Goal: Check status: Check status

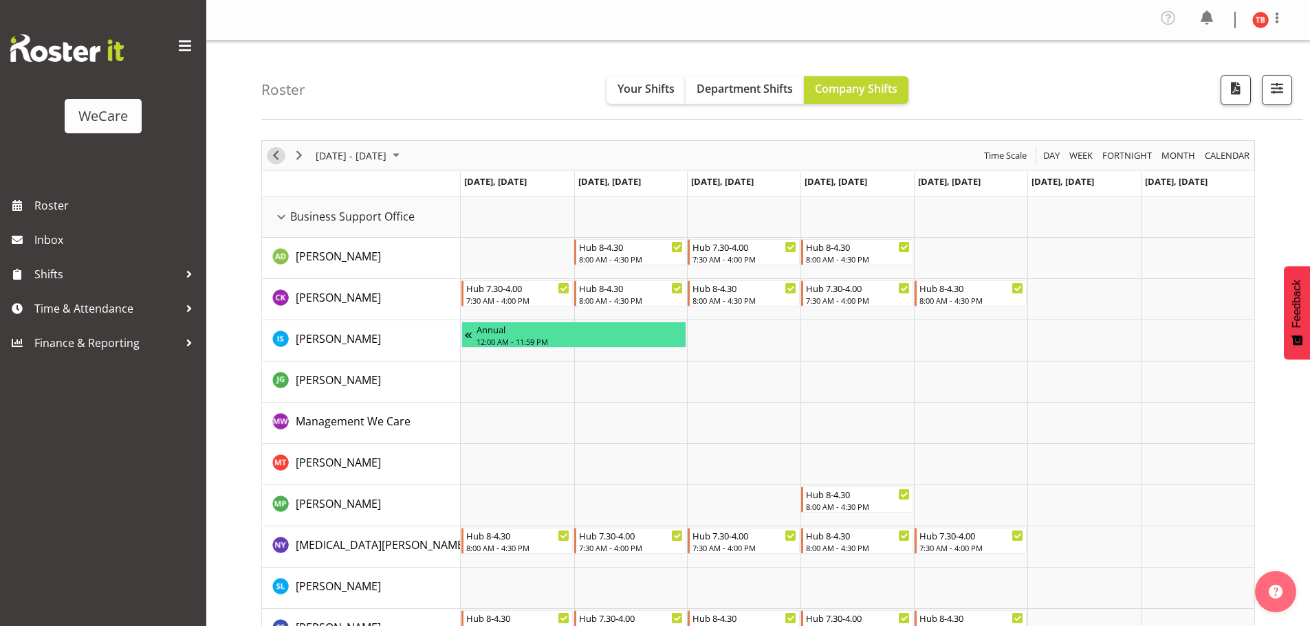
click at [281, 157] on span "Previous" at bounding box center [275, 155] width 17 height 17
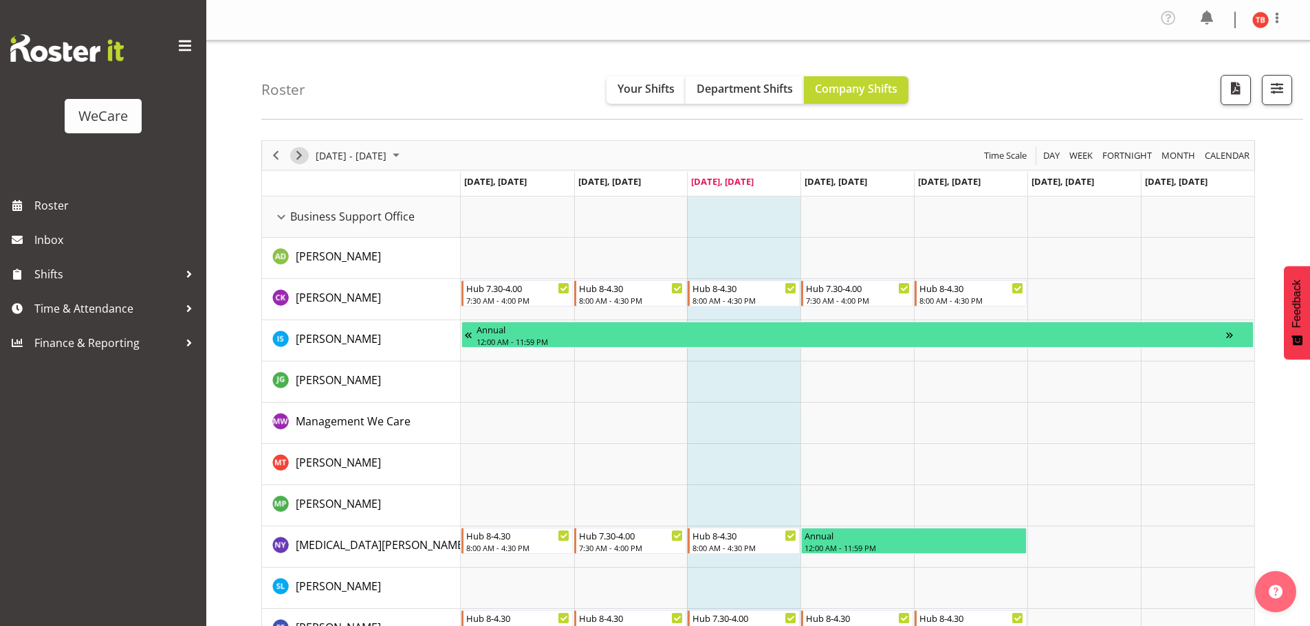
click at [296, 155] on span "Next" at bounding box center [299, 155] width 17 height 17
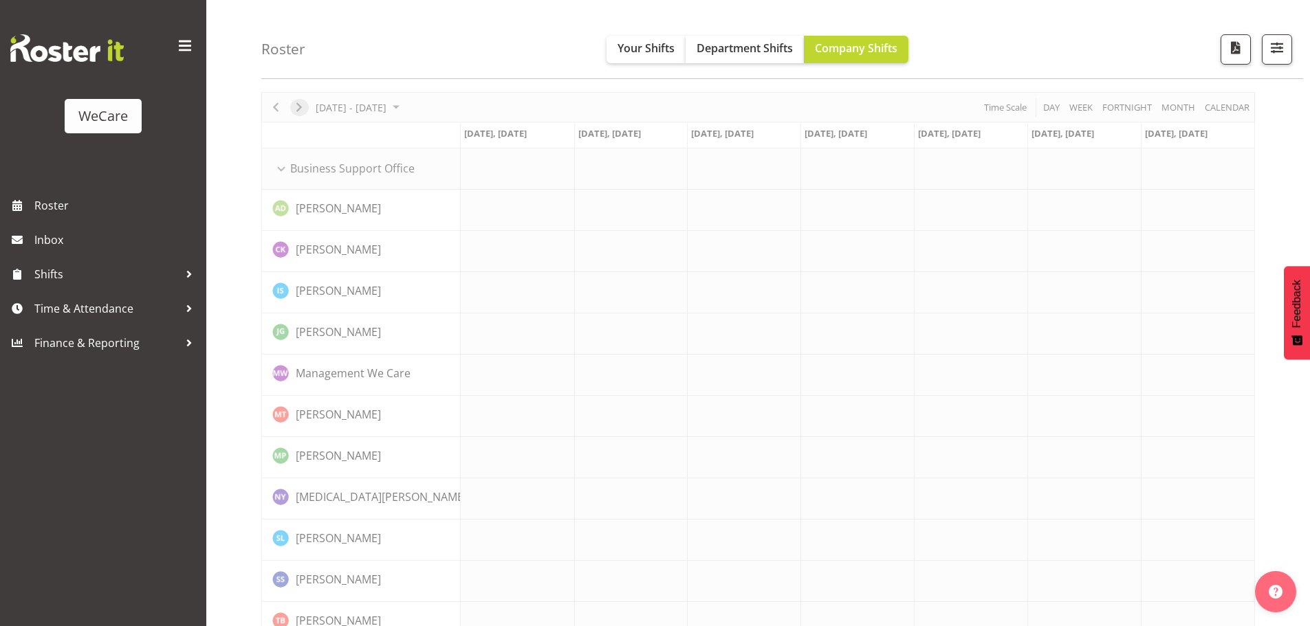
scroll to position [69, 0]
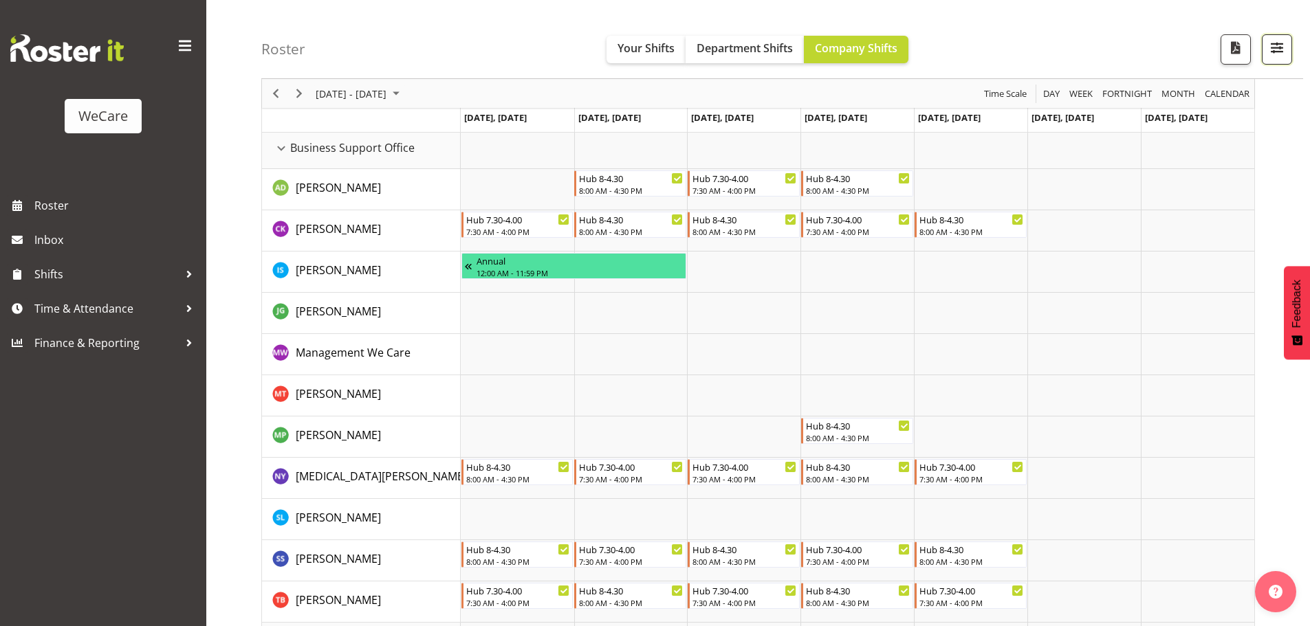
click at [1270, 51] on span "button" at bounding box center [1277, 48] width 18 height 18
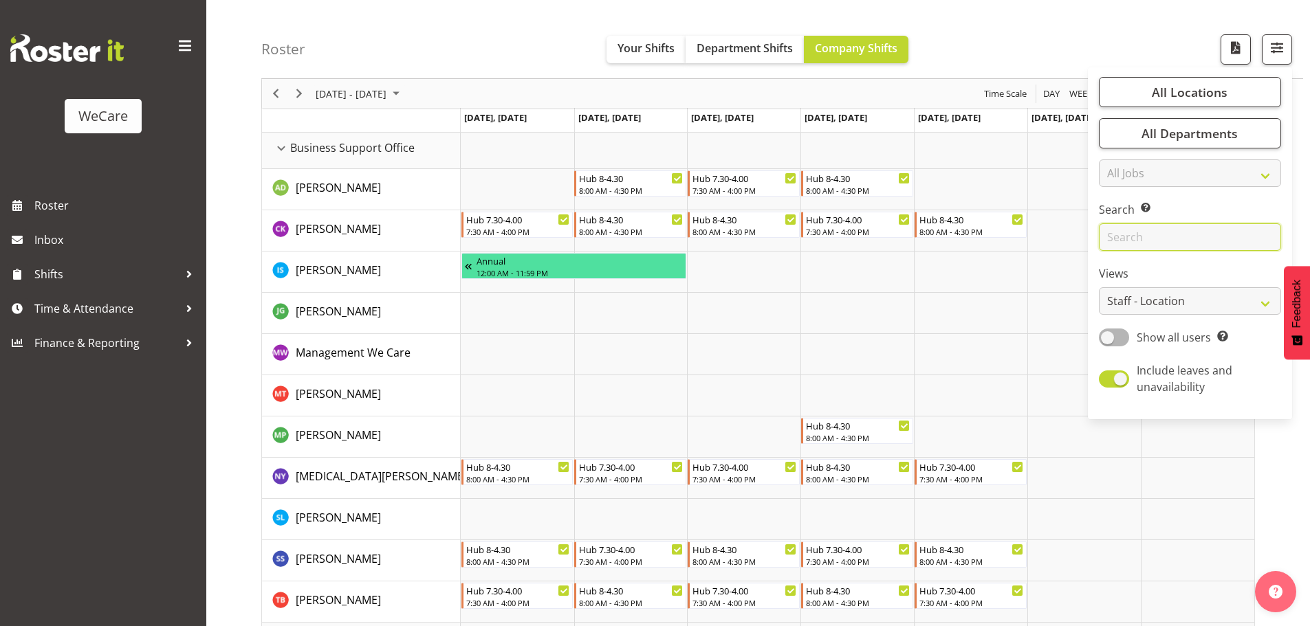
click at [1153, 242] on input "text" at bounding box center [1190, 237] width 182 height 28
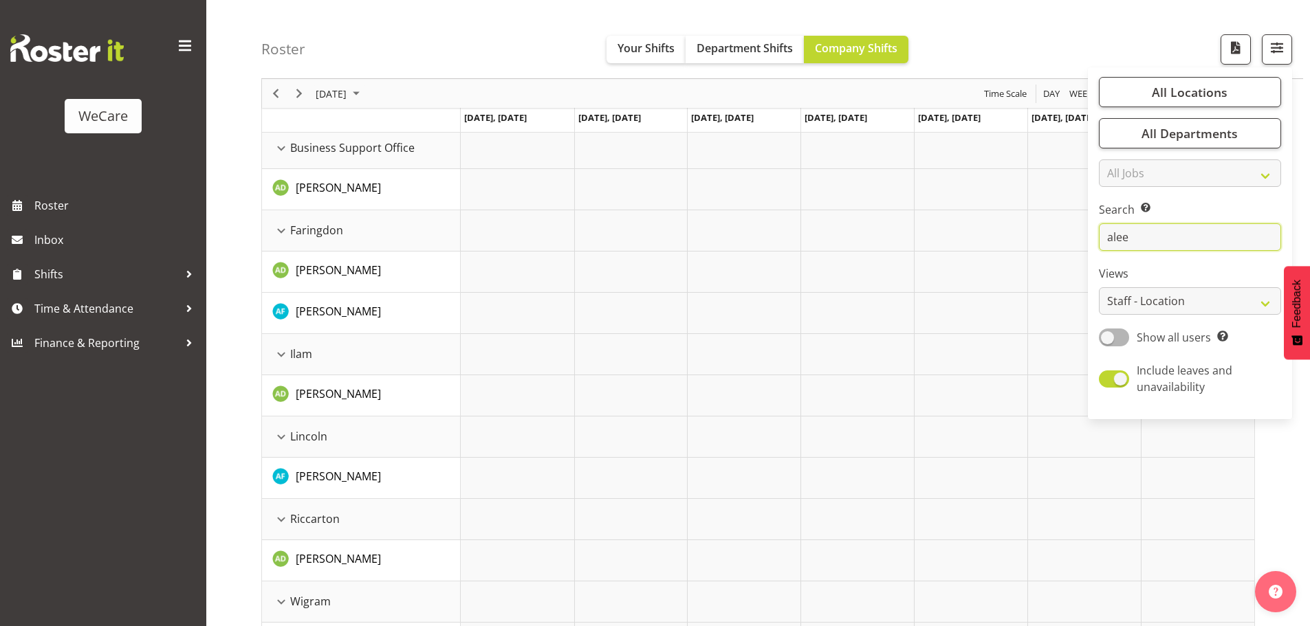
scroll to position [54, 0]
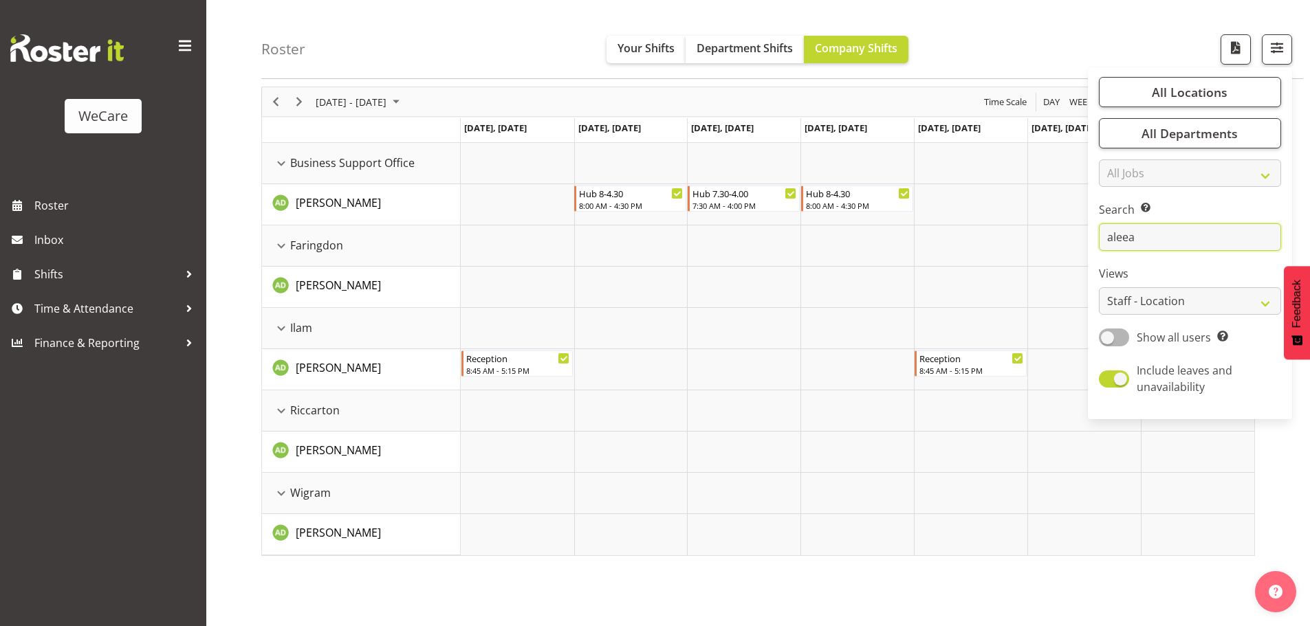
drag, startPoint x: 1141, startPoint y: 238, endPoint x: 1053, endPoint y: 248, distance: 87.9
click at [1053, 248] on div "Roster Your Shifts Department Shifts Company Shifts All Locations Clear Busines…" at bounding box center [758, 307] width 1104 height 640
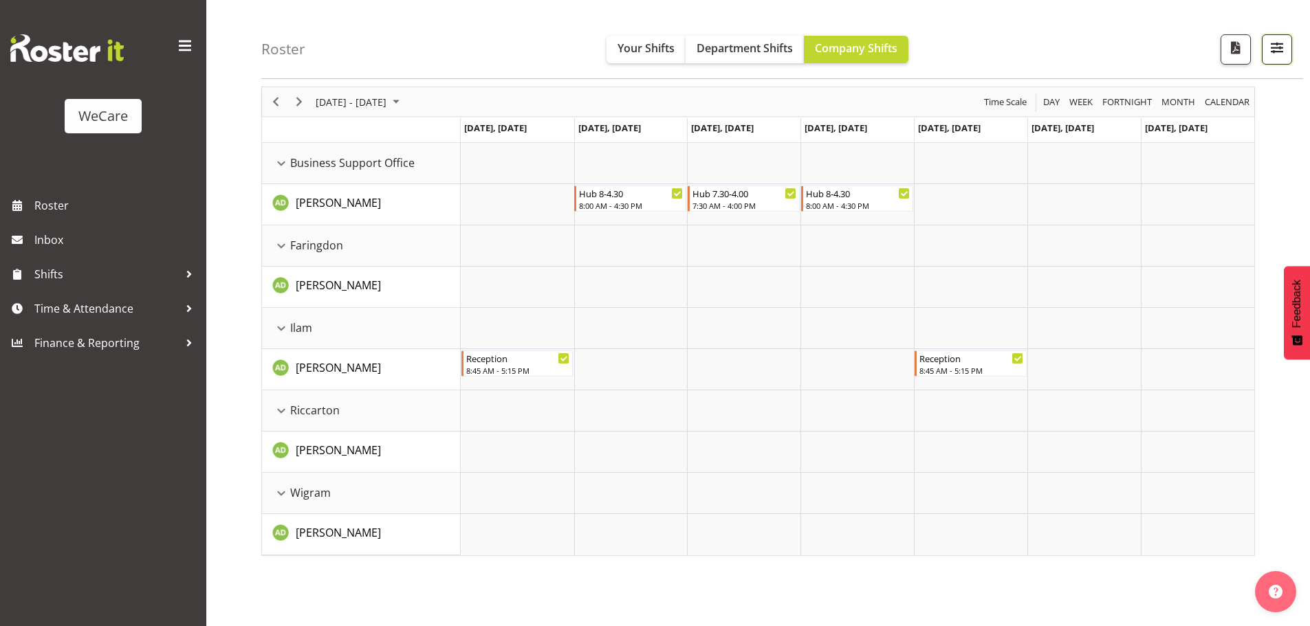
click at [1282, 36] on button "button" at bounding box center [1277, 49] width 30 height 30
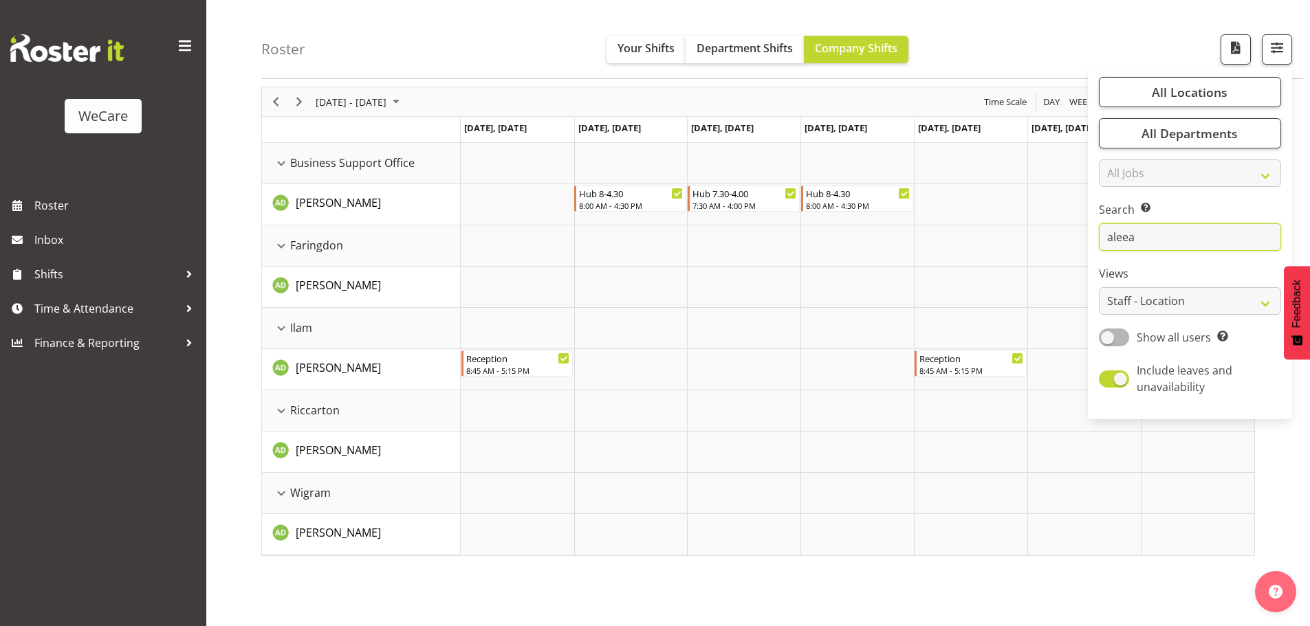
click at [1165, 234] on input "aleea" at bounding box center [1190, 237] width 182 height 28
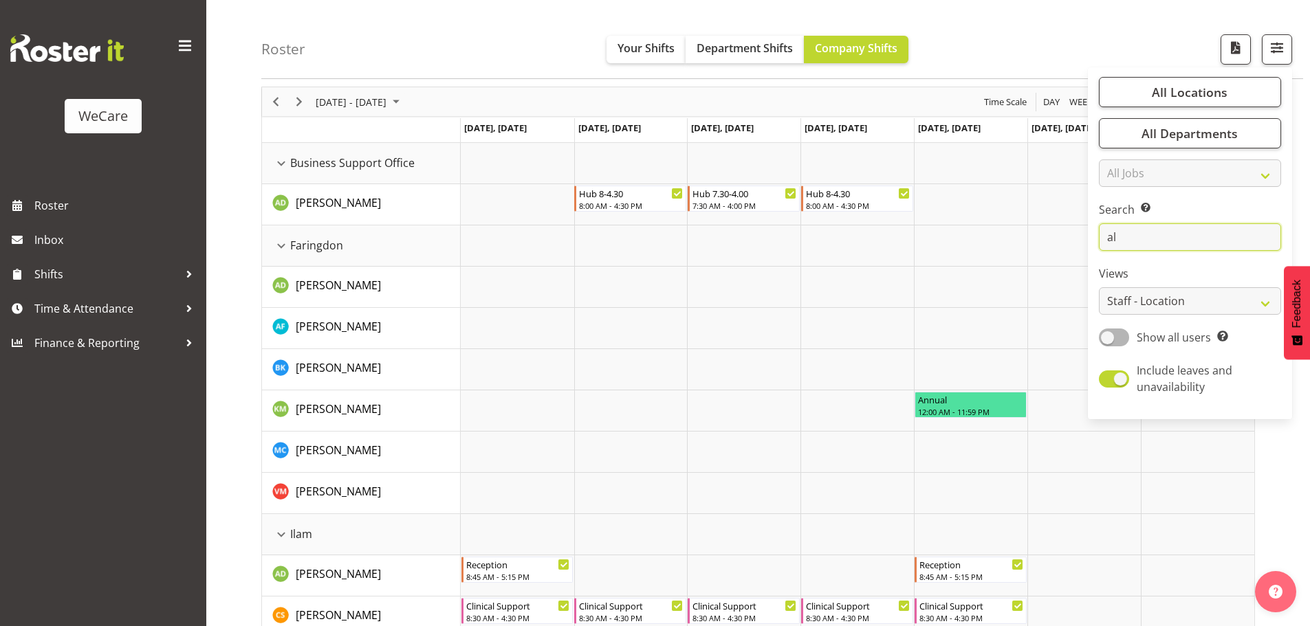
type input "a"
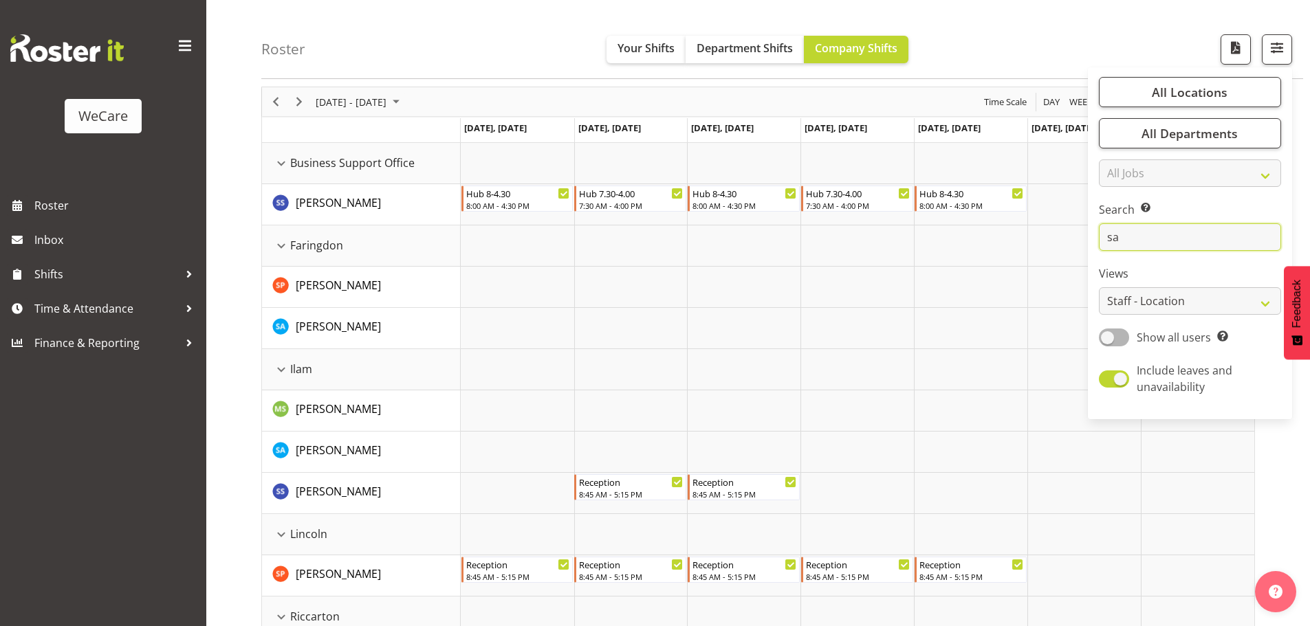
type input "s"
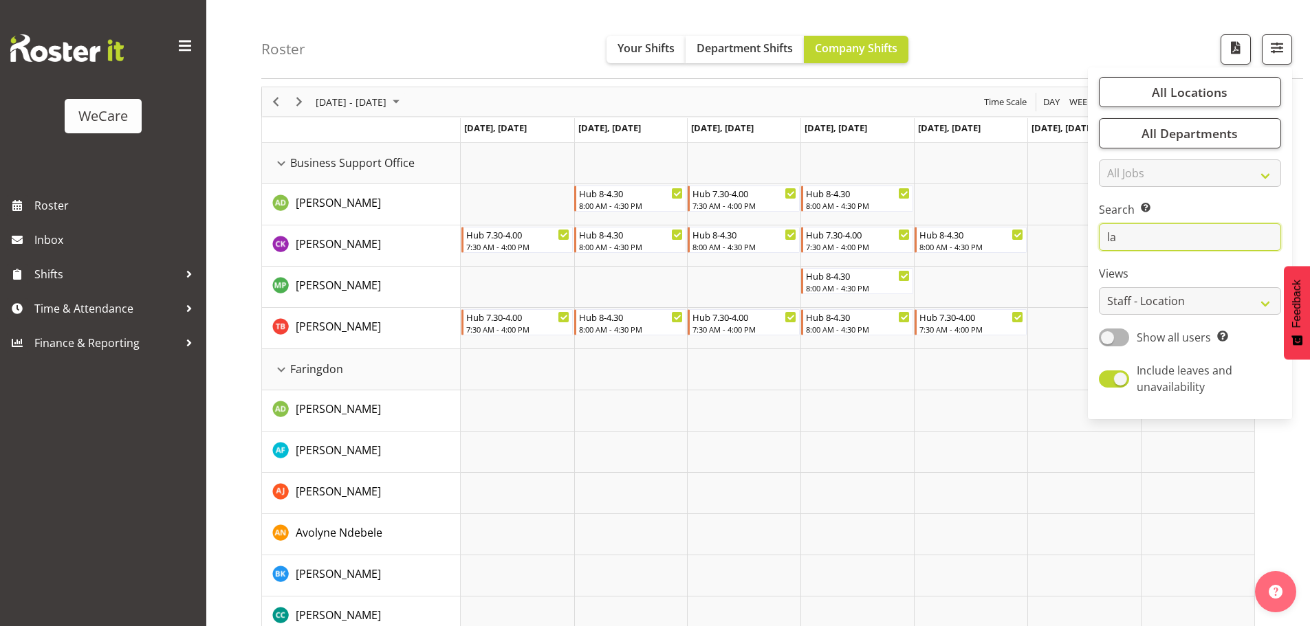
type input "lai"
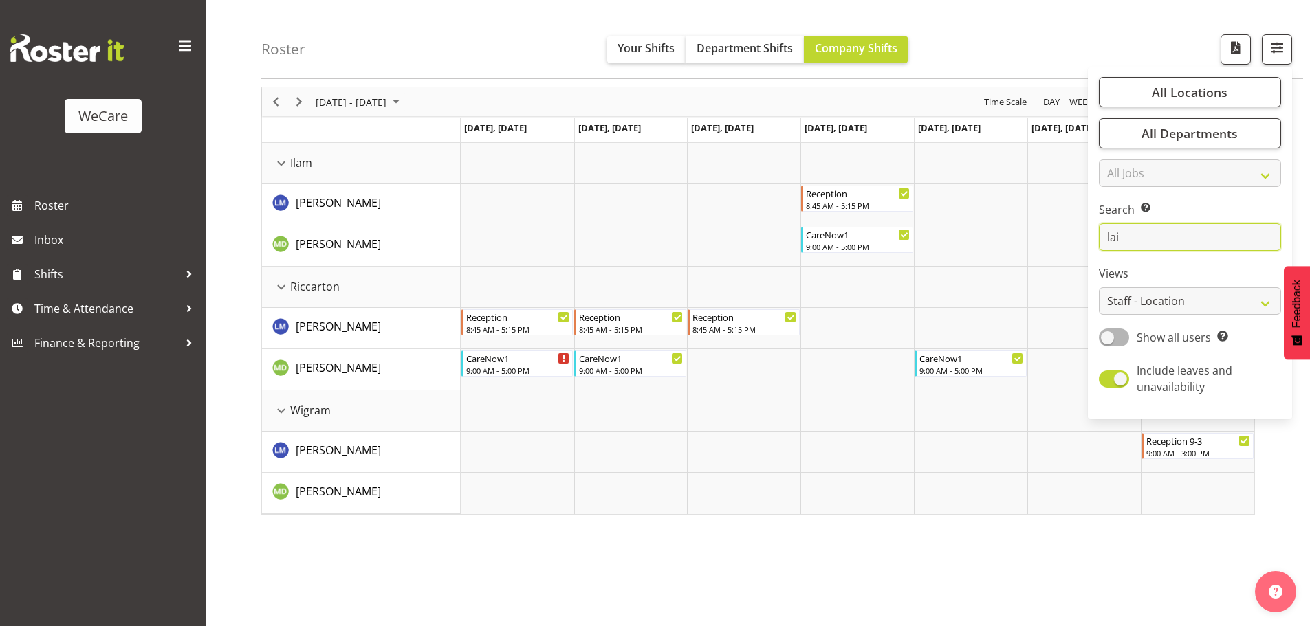
drag, startPoint x: 1141, startPoint y: 237, endPoint x: 1101, endPoint y: 241, distance: 40.2
click at [1101, 241] on input "lai" at bounding box center [1190, 237] width 182 height 28
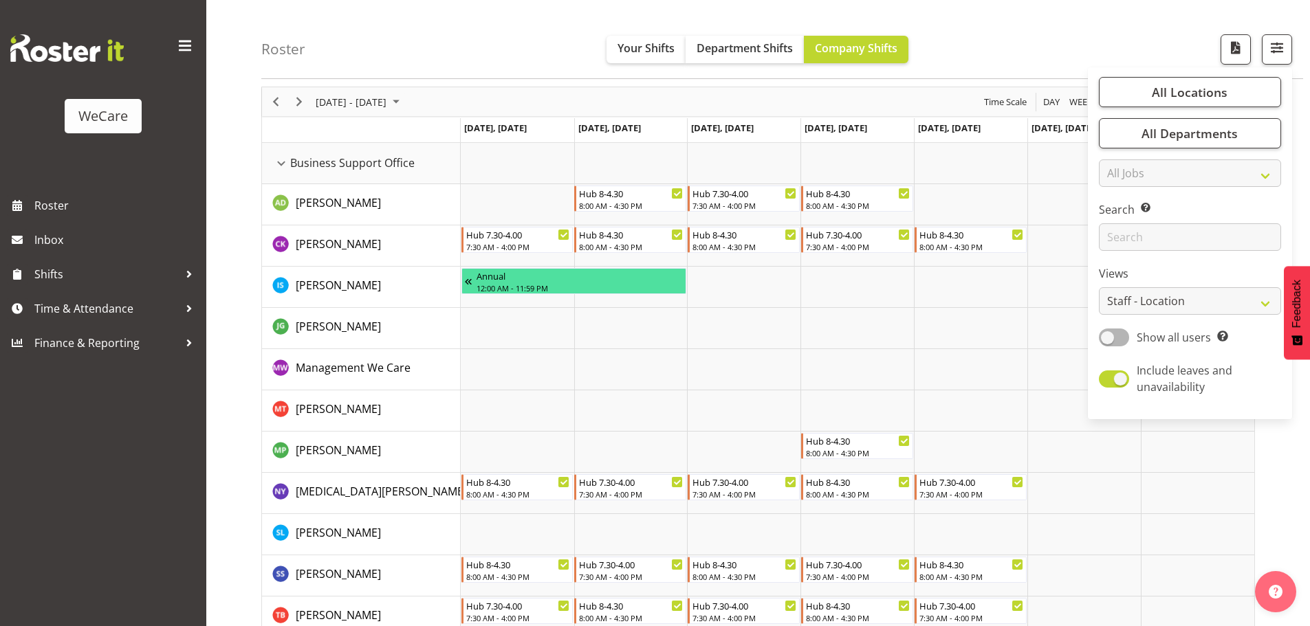
click at [1046, 28] on div "Roster Your Shifts Department Shifts Company Shifts All Locations Clear Busines…" at bounding box center [782, 39] width 1042 height 79
